Goal: Transaction & Acquisition: Purchase product/service

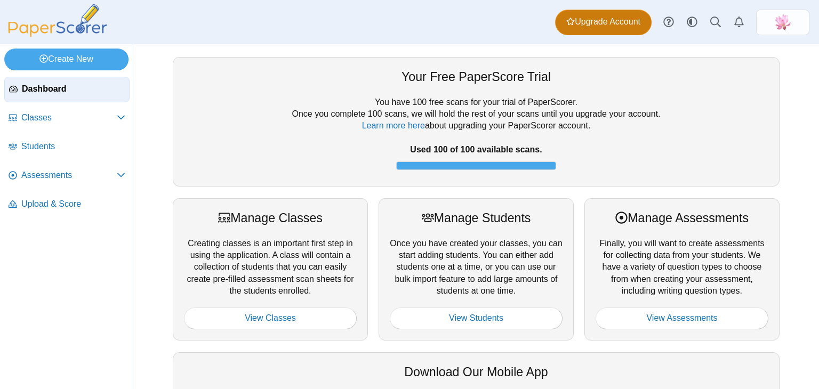
click at [597, 25] on span "Upgrade Account" at bounding box center [604, 22] width 74 height 12
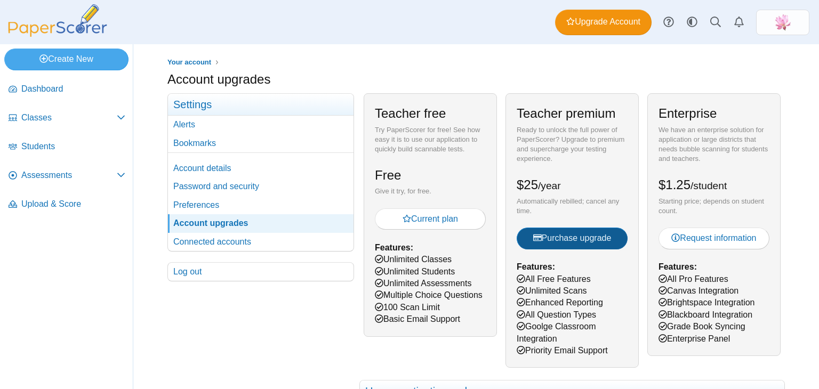
drag, startPoint x: 569, startPoint y: 236, endPoint x: 554, endPoint y: 242, distance: 16.0
click at [554, 242] on span "Purchase upgrade" at bounding box center [572, 238] width 78 height 9
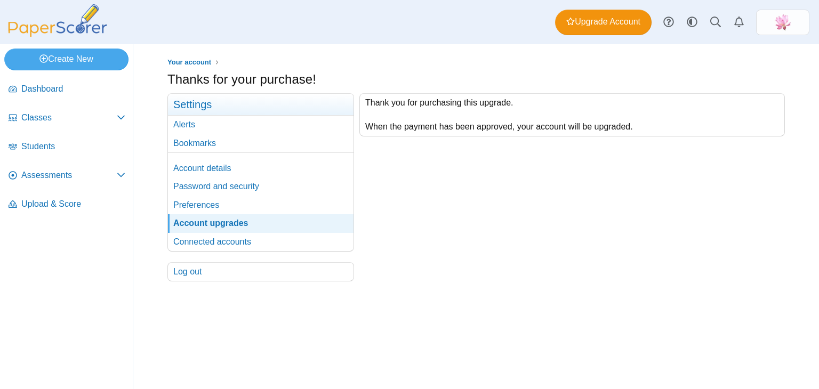
drag, startPoint x: 221, startPoint y: 171, endPoint x: 205, endPoint y: 164, distance: 17.7
click at [205, 164] on link "Account details" at bounding box center [261, 169] width 186 height 18
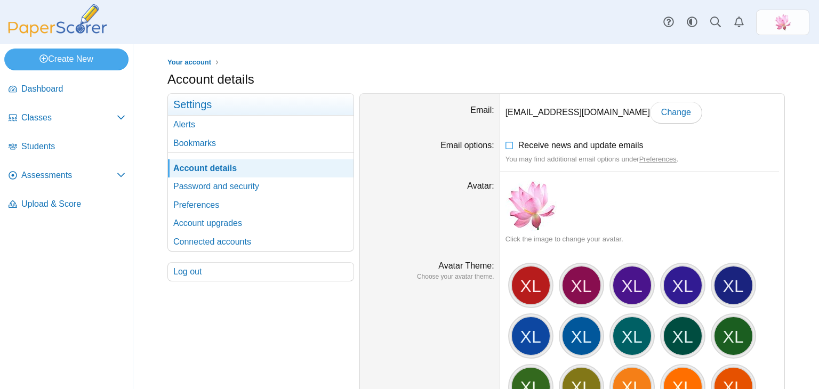
drag, startPoint x: 403, startPoint y: 124, endPoint x: 62, endPoint y: 250, distance: 363.7
click at [62, 250] on nav "Dashboard Classes" at bounding box center [66, 231] width 133 height 317
drag, startPoint x: 203, startPoint y: 227, endPoint x: 193, endPoint y: 222, distance: 10.5
click at [193, 222] on link "Account upgrades" at bounding box center [261, 223] width 186 height 18
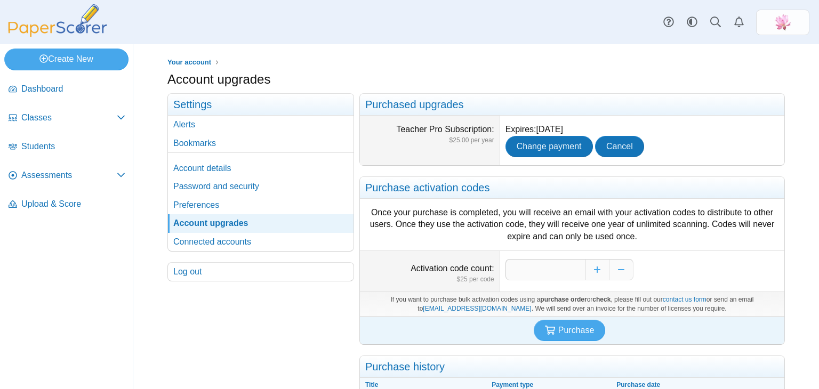
drag, startPoint x: 813, startPoint y: 120, endPoint x: 809, endPoint y: 112, distance: 9.5
click at [809, 112] on div "Your account Account upgrades Settings" at bounding box center [476, 216] width 686 height 345
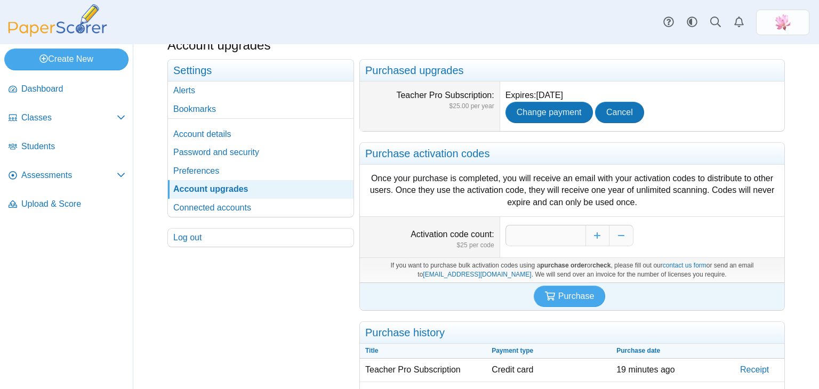
scroll to position [58, 0]
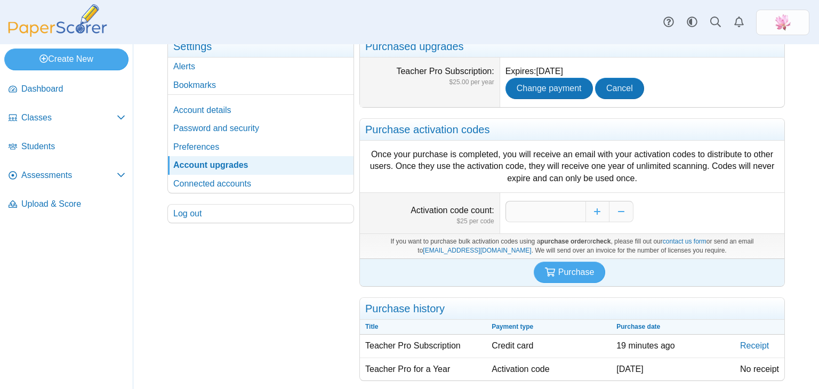
drag, startPoint x: 819, startPoint y: 110, endPoint x: 809, endPoint y: 186, distance: 77.0
click at [809, 186] on div "Your account Account upgrades" at bounding box center [476, 216] width 686 height 345
click at [743, 347] on link "Receipt" at bounding box center [760, 346] width 50 height 22
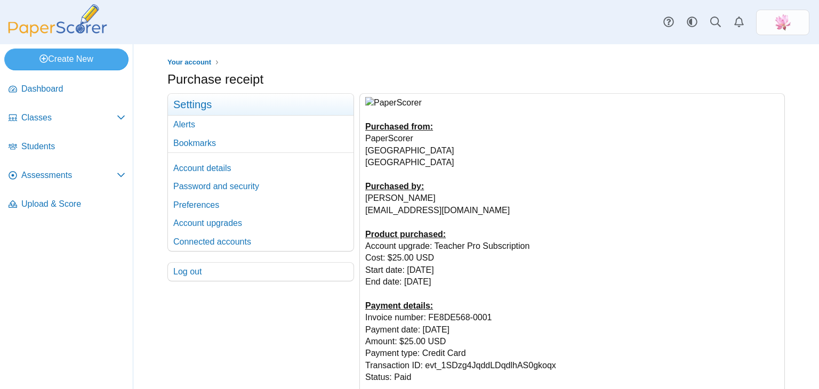
scroll to position [32, 0]
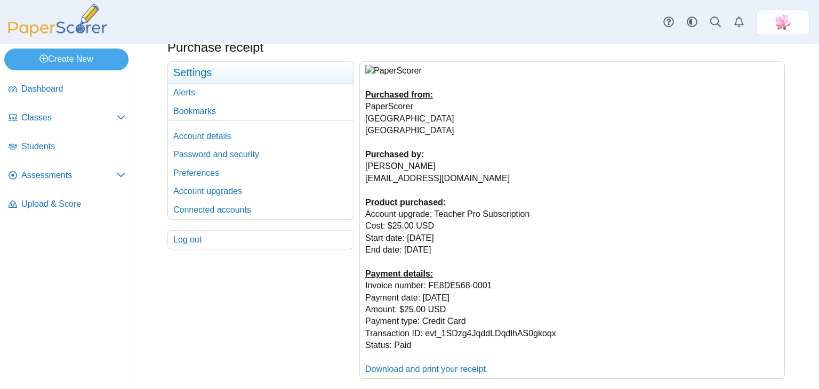
click at [423, 372] on link "Download and print your receipt." at bounding box center [426, 369] width 123 height 9
